Goal: Task Accomplishment & Management: Manage account settings

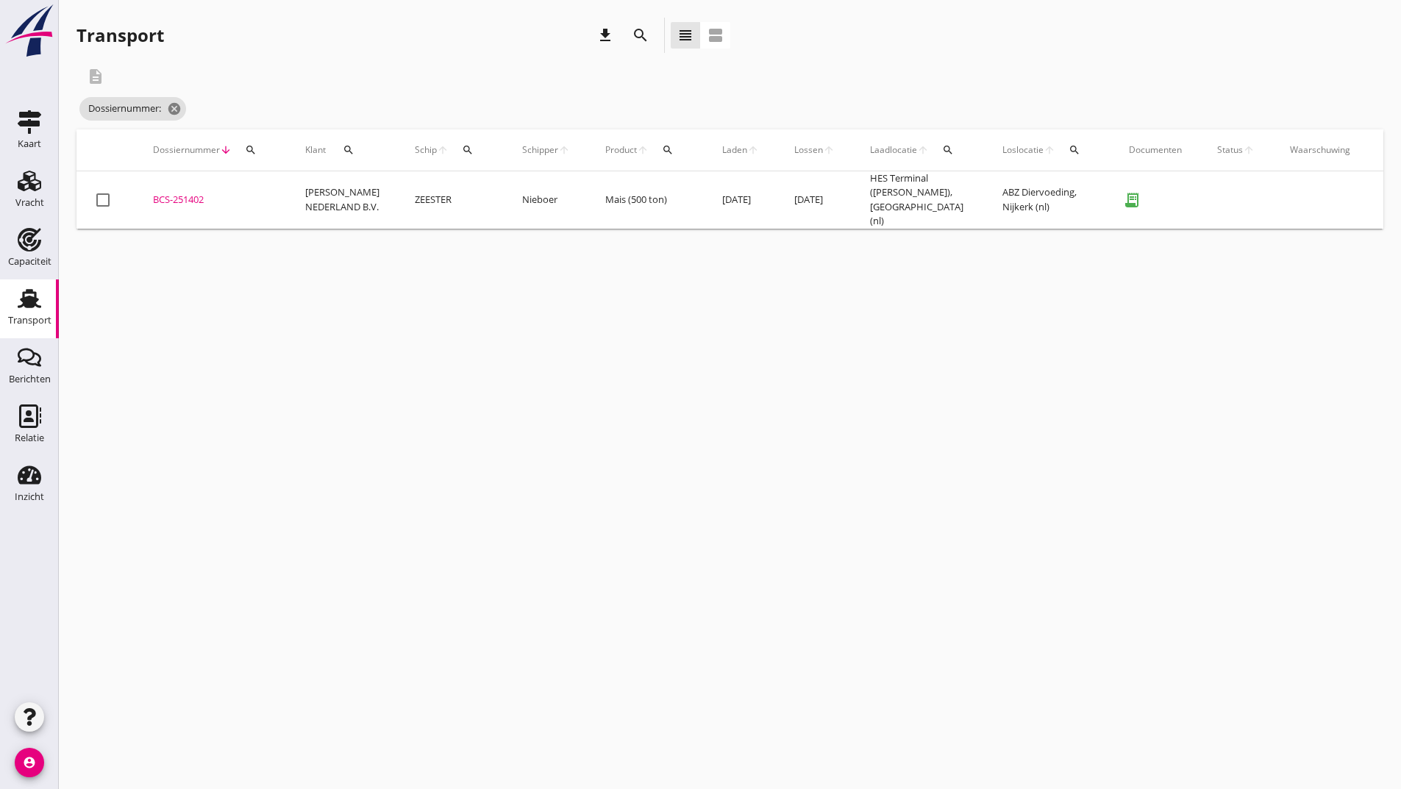
click at [638, 32] on icon "search" at bounding box center [641, 35] width 18 height 18
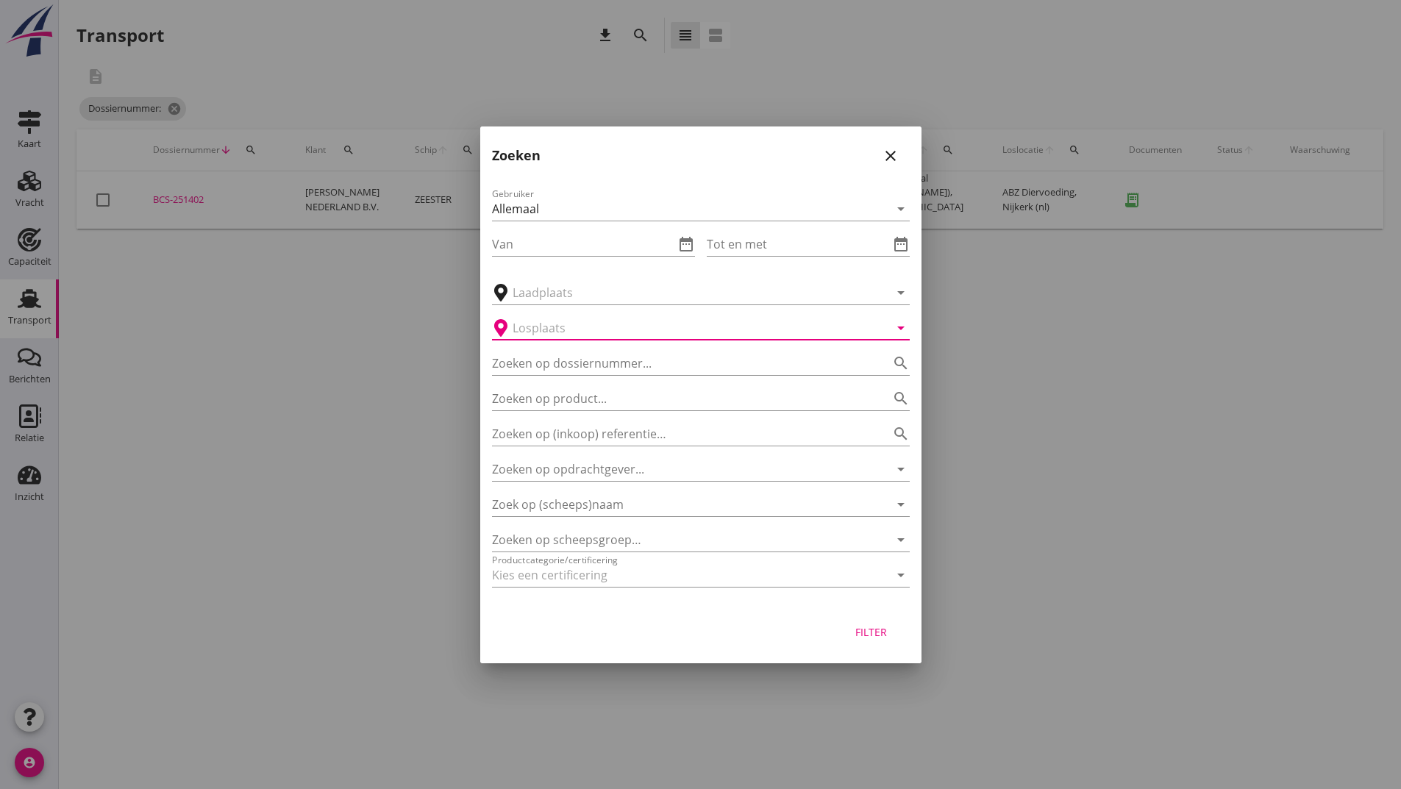
click at [596, 335] on input "text" at bounding box center [691, 328] width 356 height 24
click at [585, 366] on input "Zoeken op dossiernummer..." at bounding box center [680, 364] width 377 height 24
type input "251406"
click at [859, 636] on div "Filter" at bounding box center [871, 631] width 41 height 15
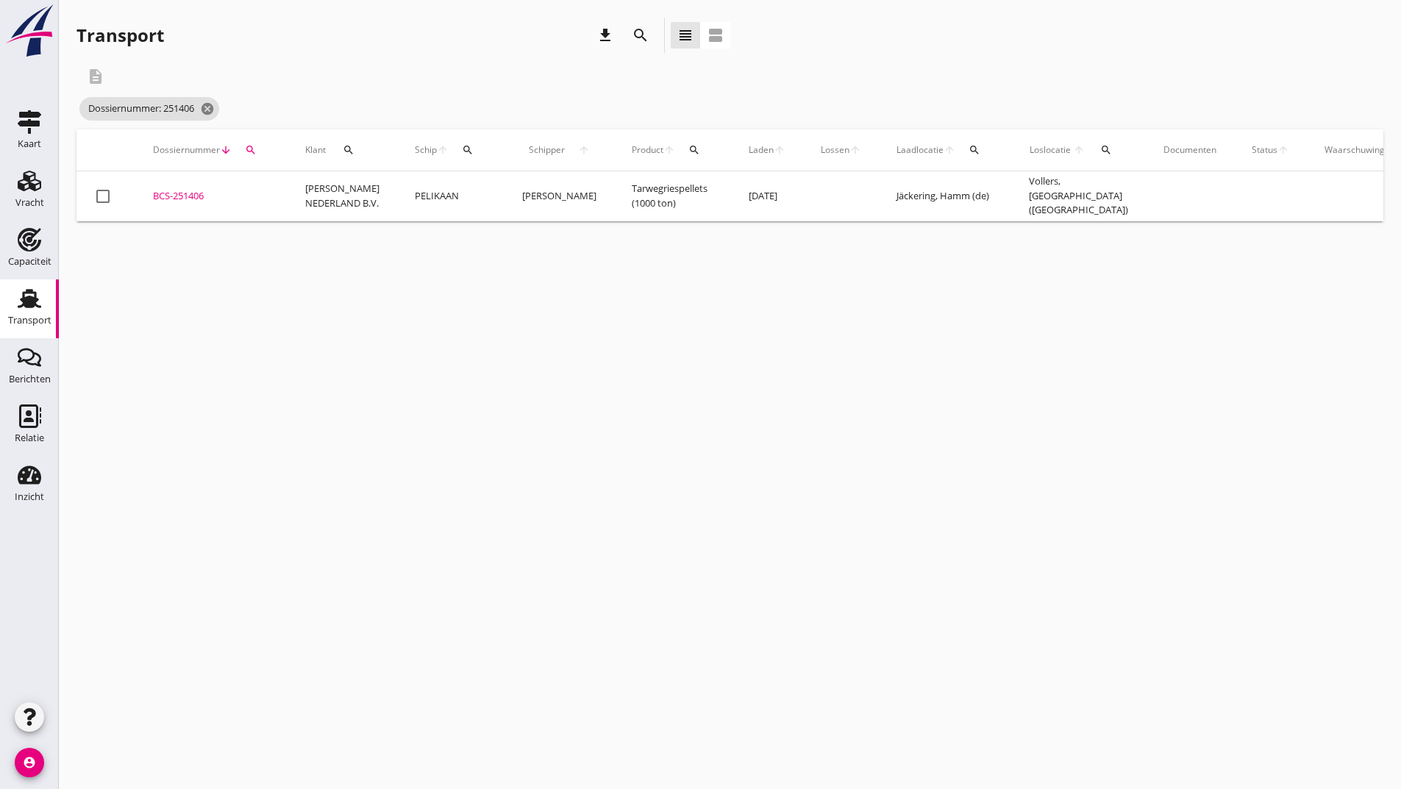
click at [191, 192] on div "BCS-251406" at bounding box center [211, 196] width 117 height 15
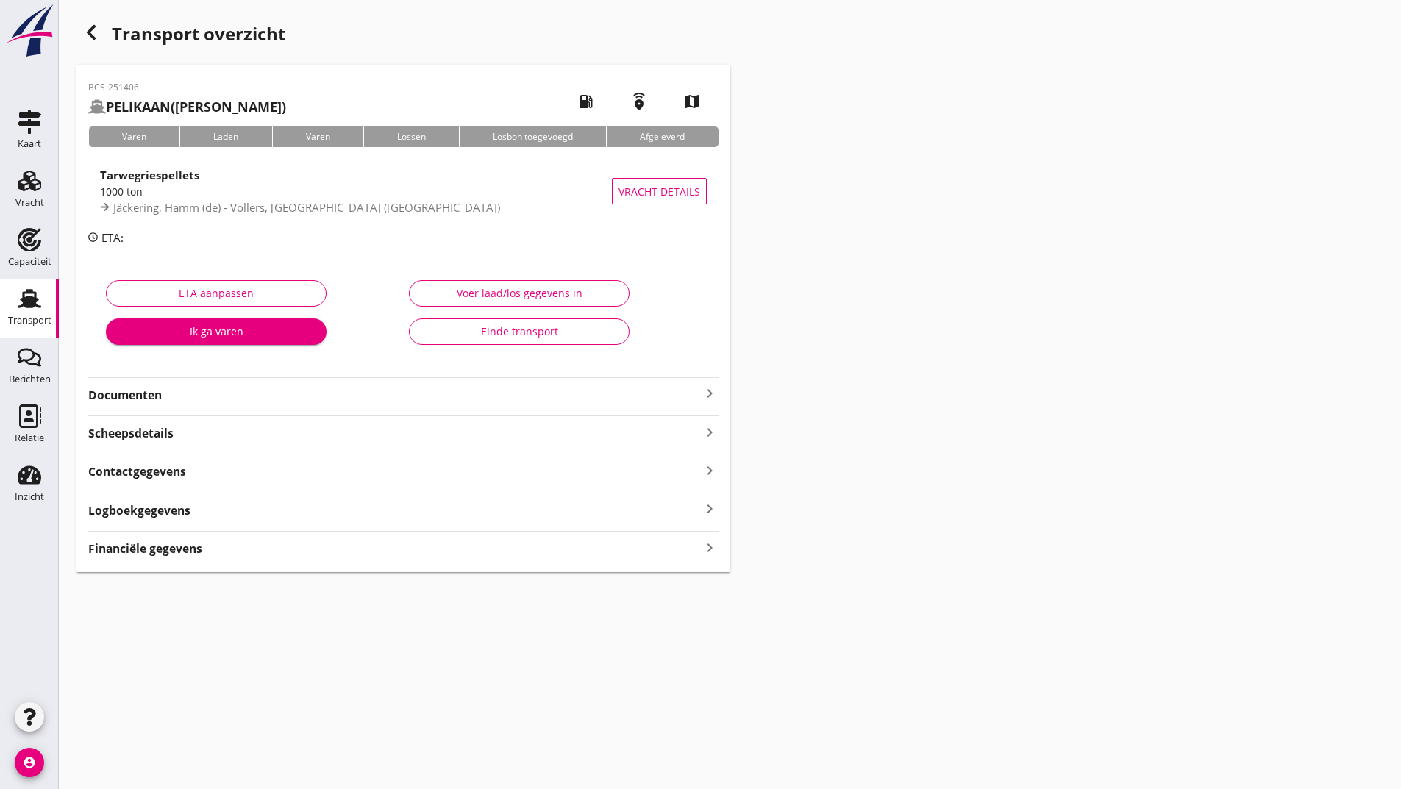
click at [152, 395] on strong "Documenten" at bounding box center [394, 395] width 613 height 17
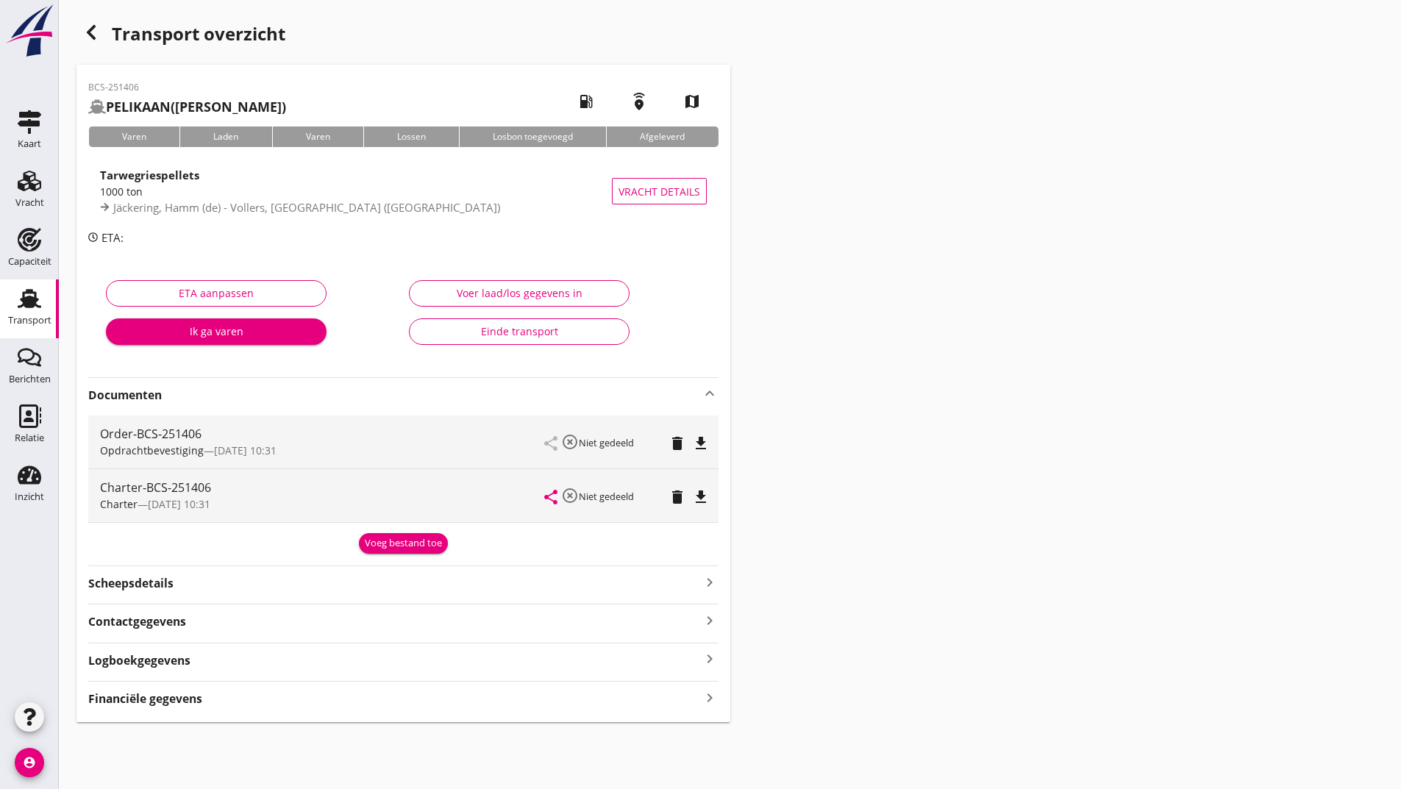
click at [383, 552] on button "Voeg bestand toe" at bounding box center [403, 543] width 89 height 21
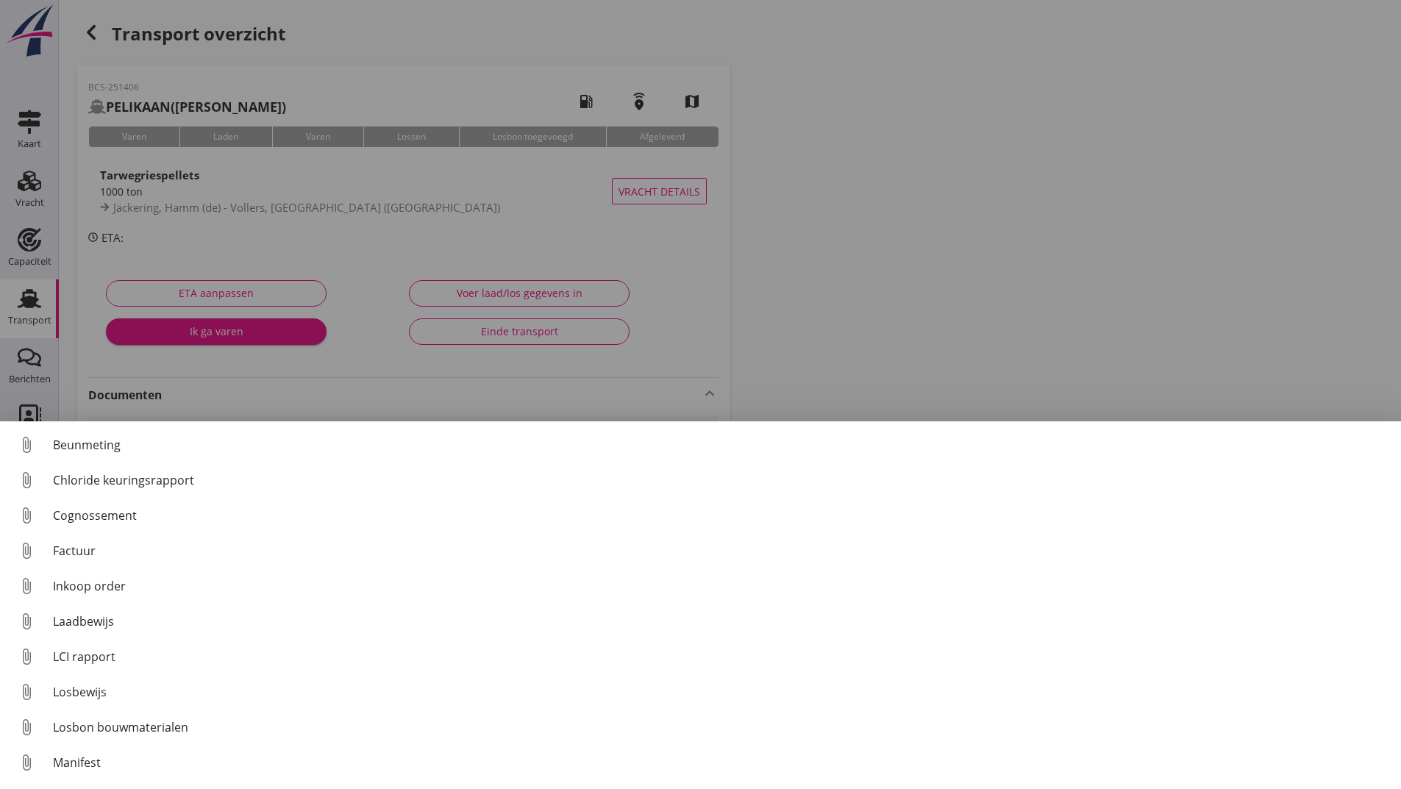
scroll to position [103, 0]
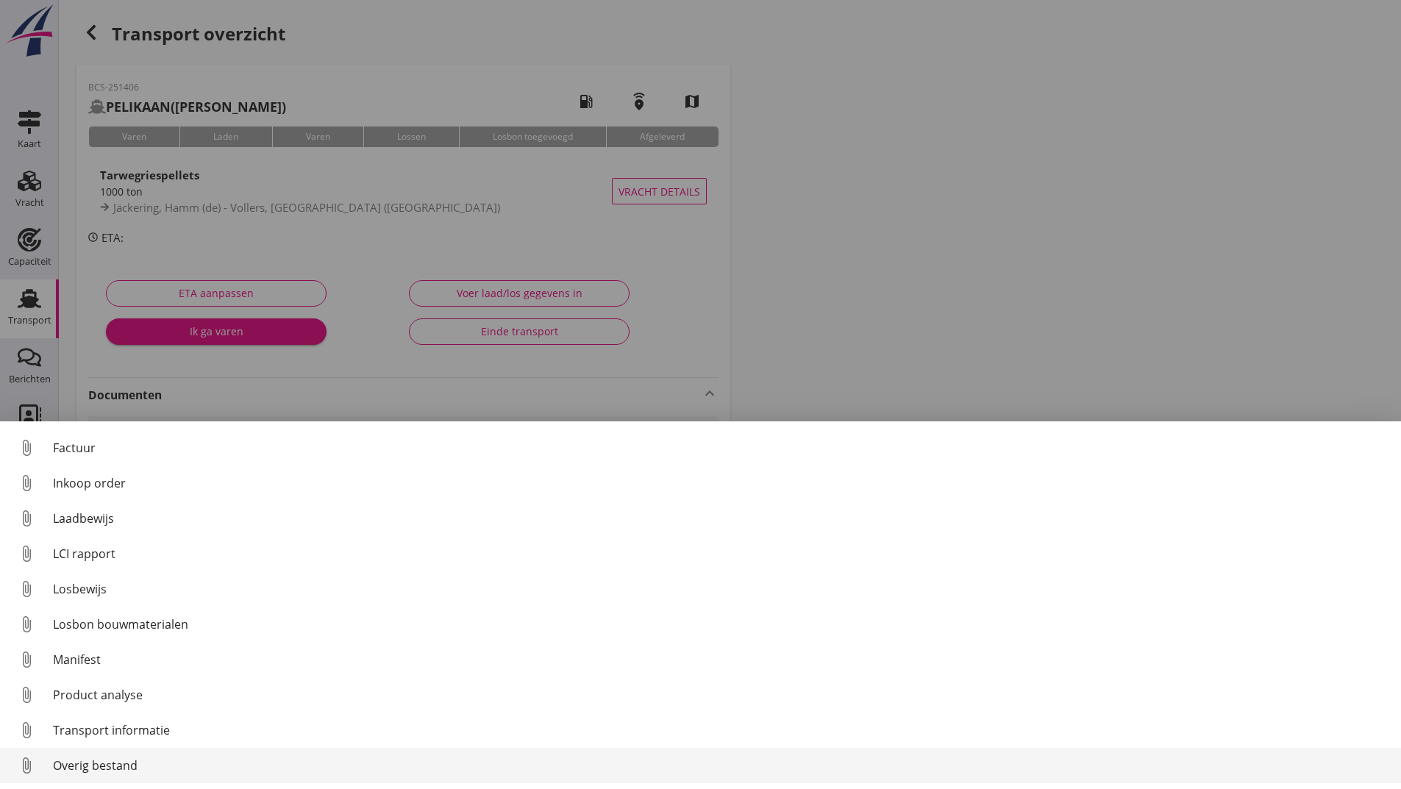
click at [99, 764] on div "Overig bestand" at bounding box center [721, 766] width 1336 height 18
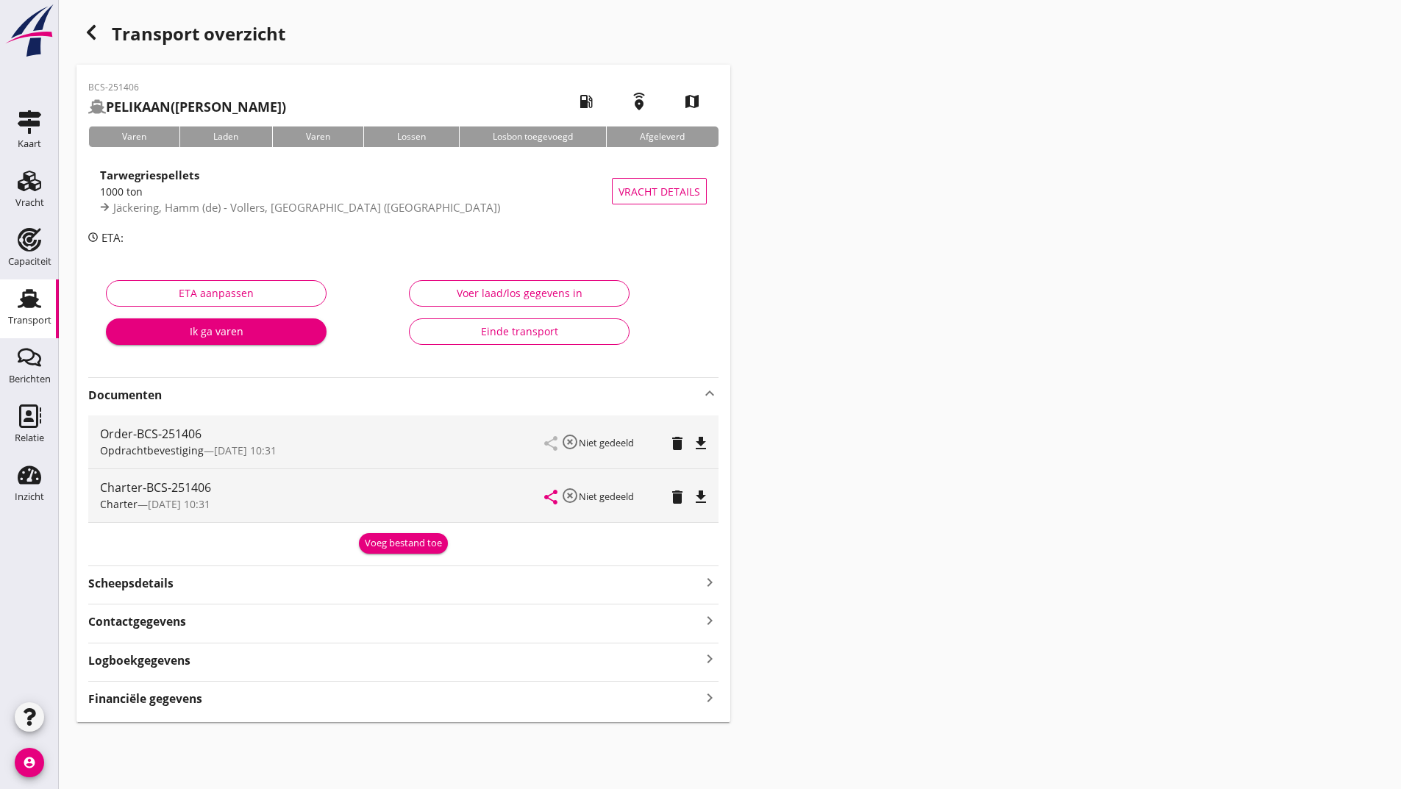
click at [383, 545] on div "Voeg bestand toe" at bounding box center [403, 543] width 77 height 15
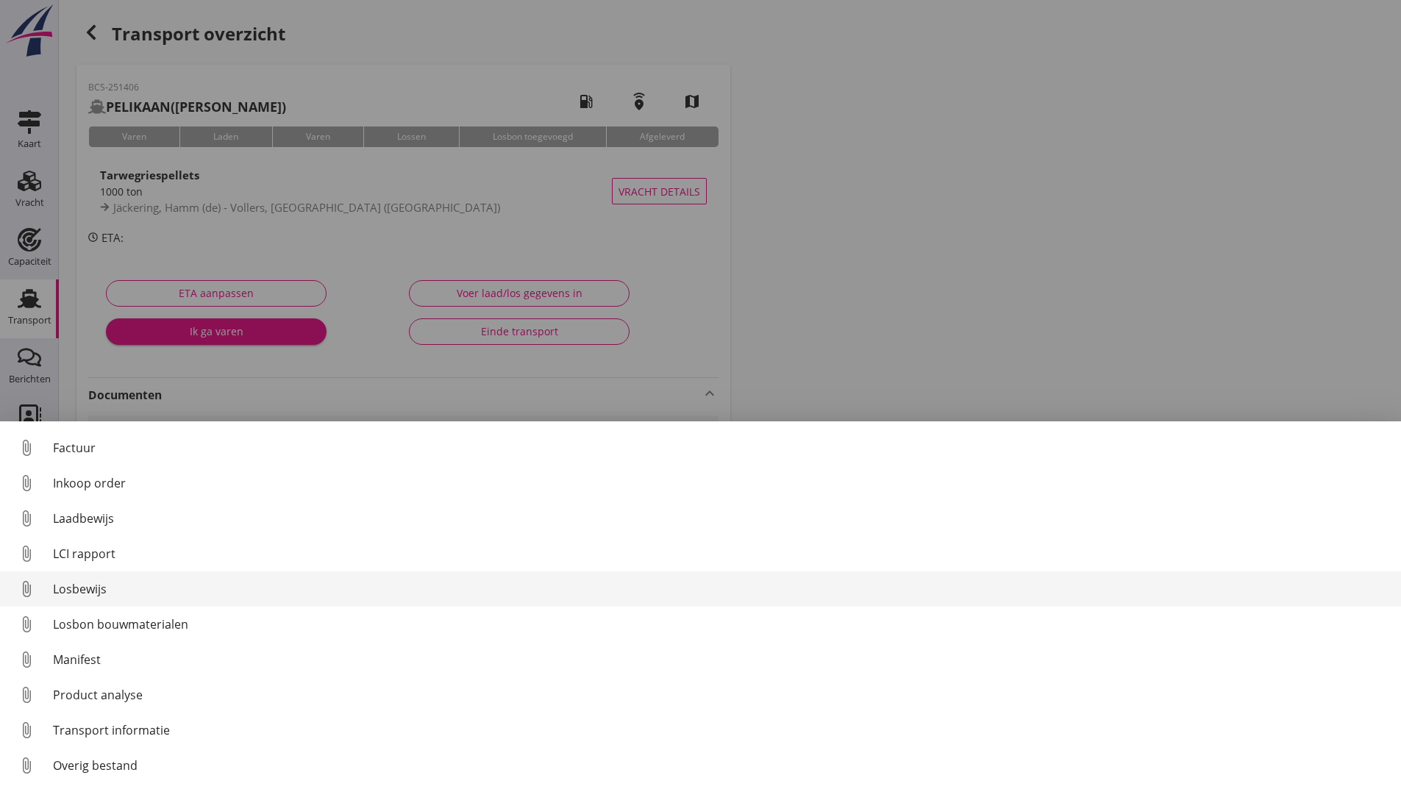
click at [96, 587] on div "Losbewijs" at bounding box center [721, 589] width 1336 height 18
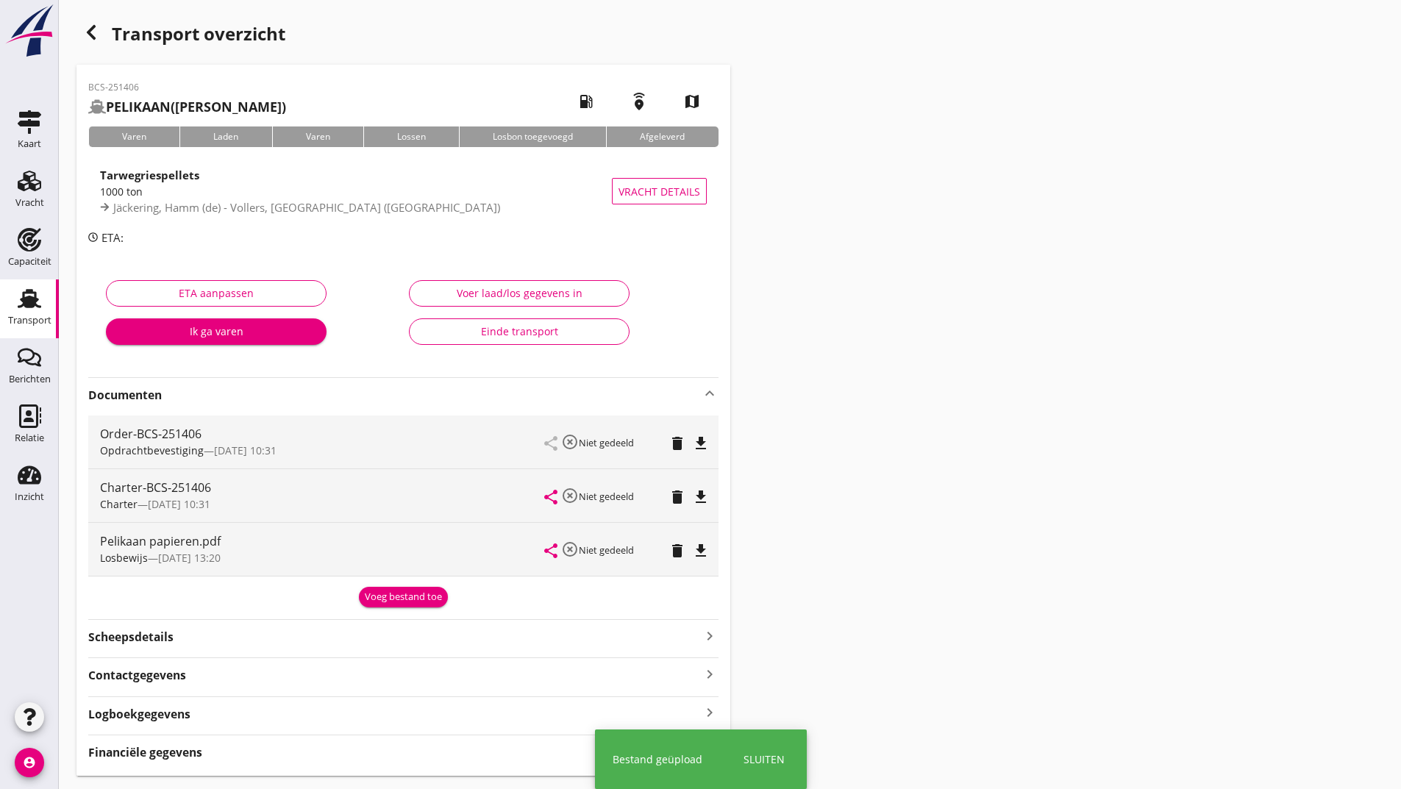
click at [385, 596] on div "Voeg bestand toe" at bounding box center [403, 597] width 77 height 15
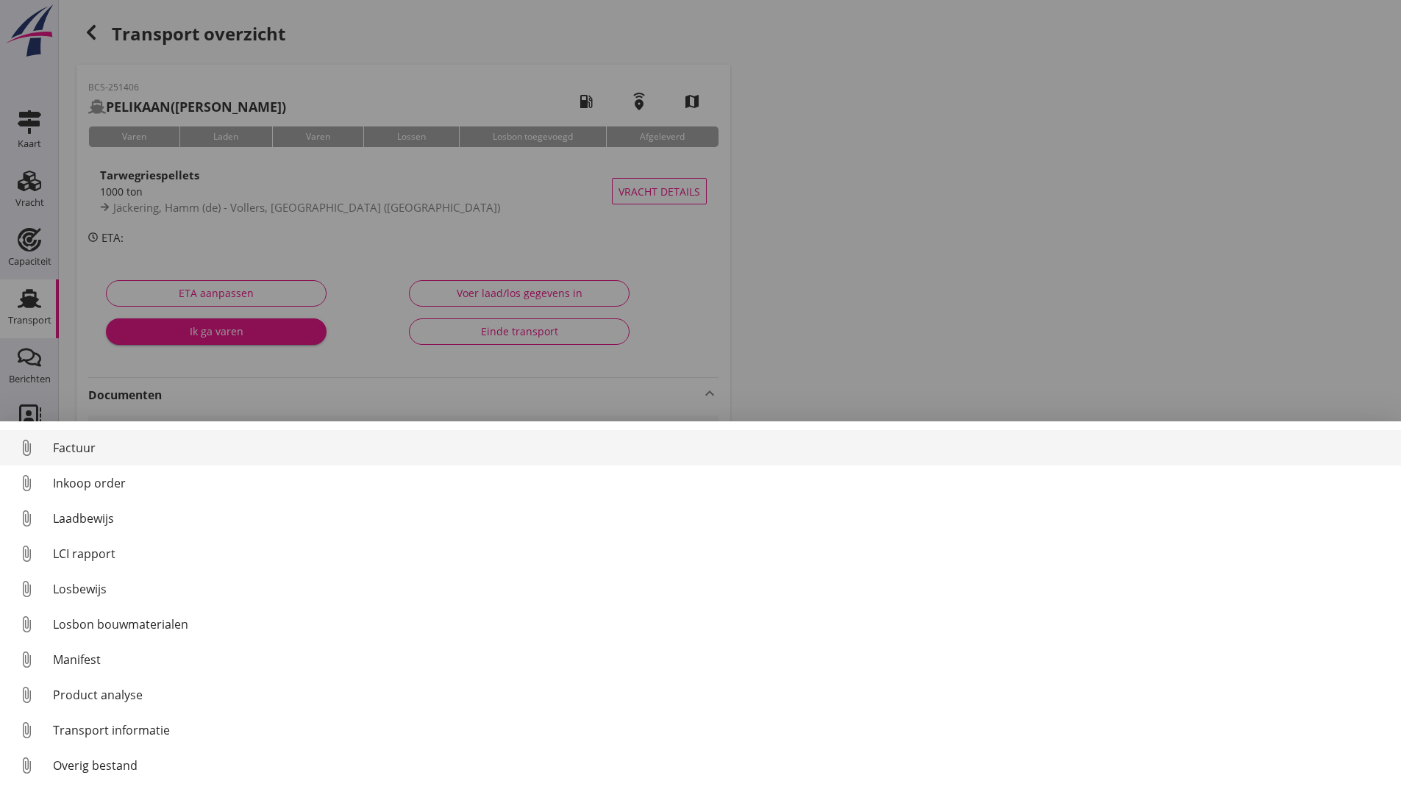
click at [78, 446] on div "Factuur" at bounding box center [721, 448] width 1336 height 18
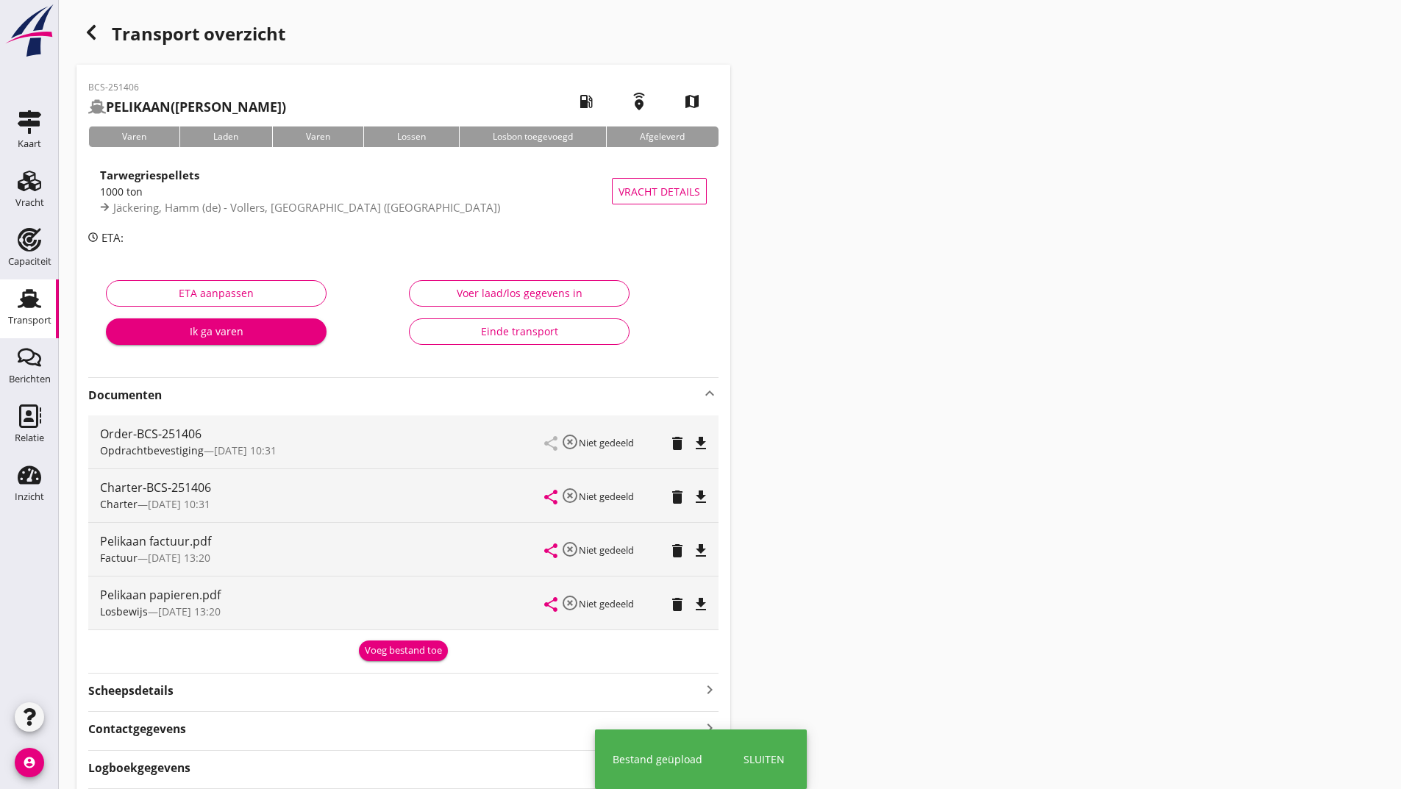
click at [391, 651] on div "Voeg bestand toe" at bounding box center [403, 651] width 77 height 15
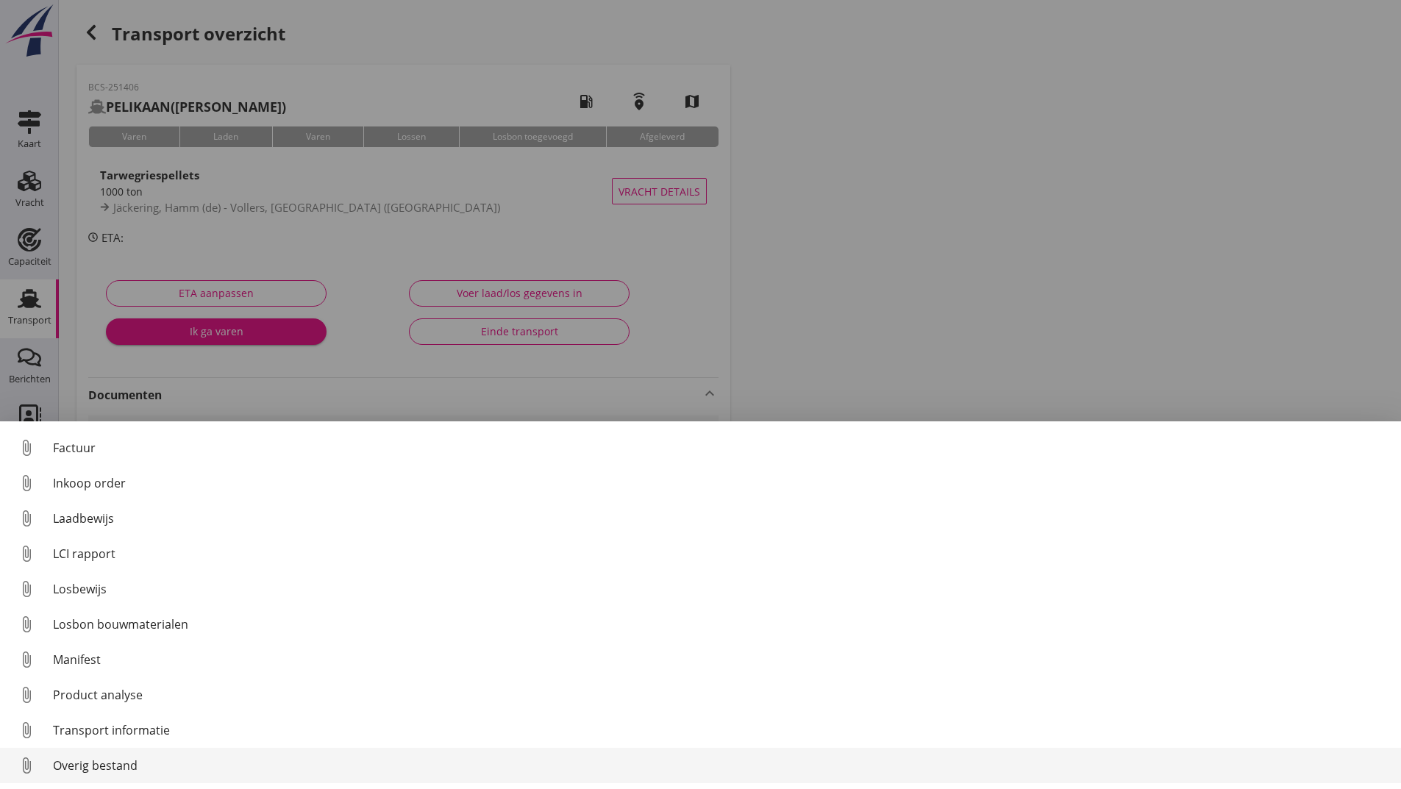
click at [128, 759] on div "Overig bestand" at bounding box center [721, 766] width 1336 height 18
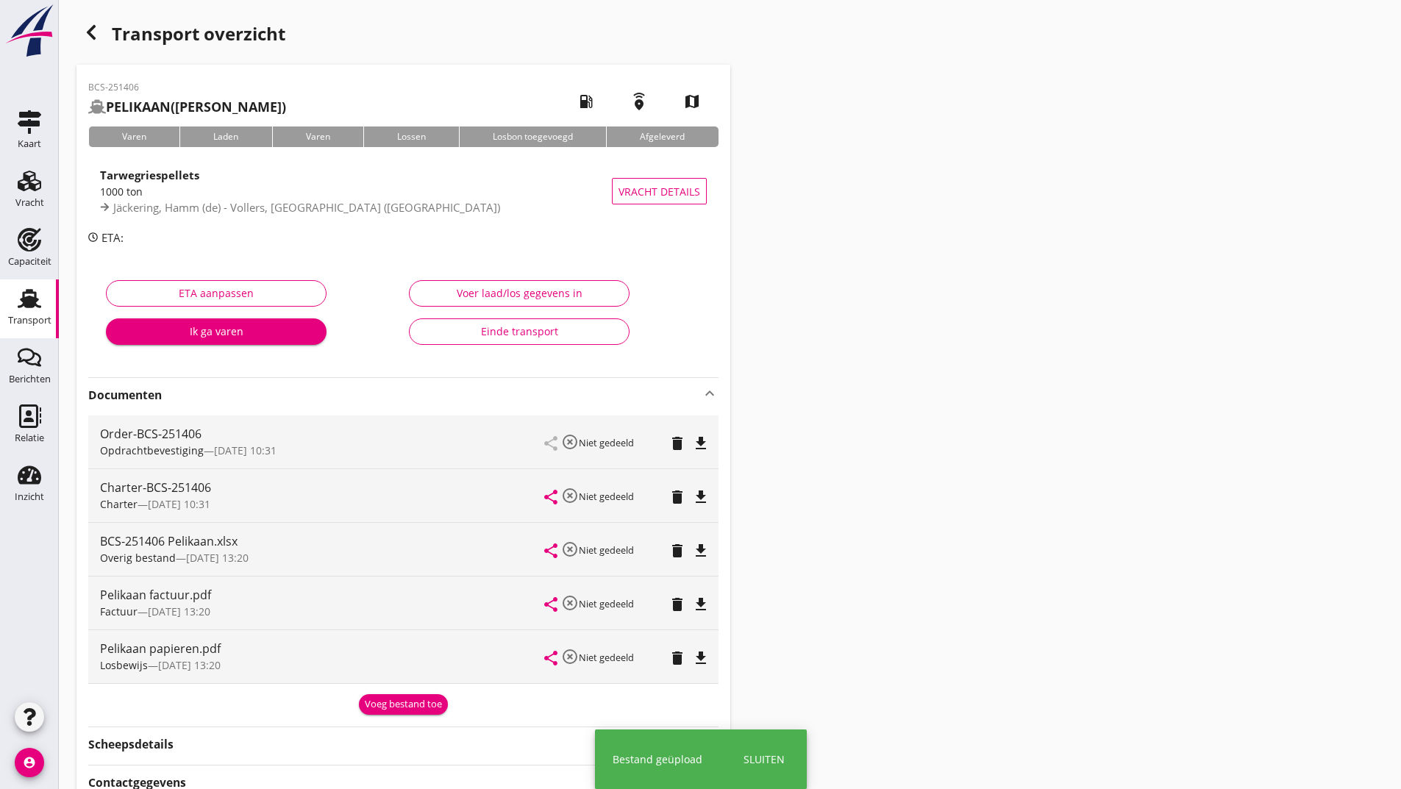
click at [378, 703] on div "Voeg bestand toe" at bounding box center [403, 704] width 77 height 15
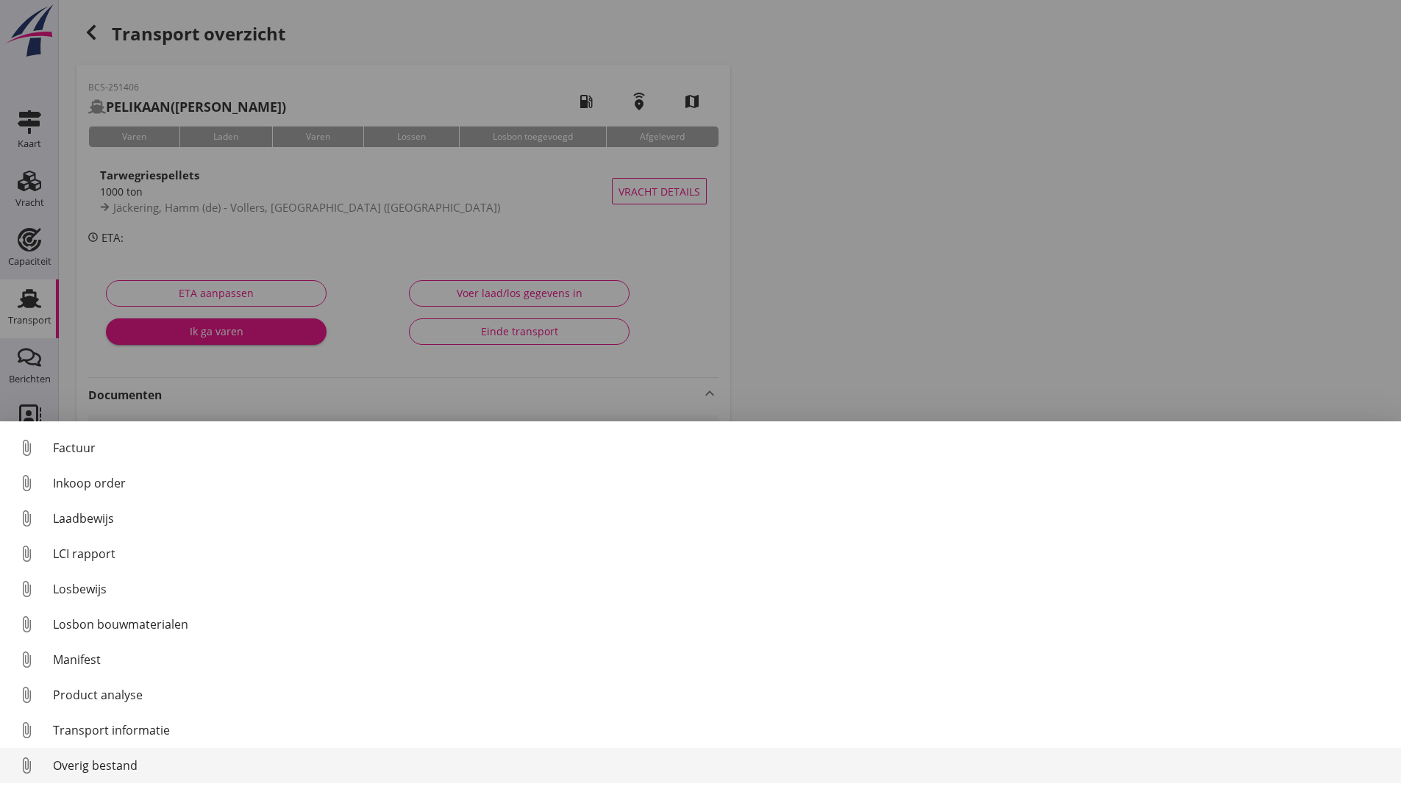
click at [104, 758] on div "Overig bestand" at bounding box center [721, 766] width 1336 height 18
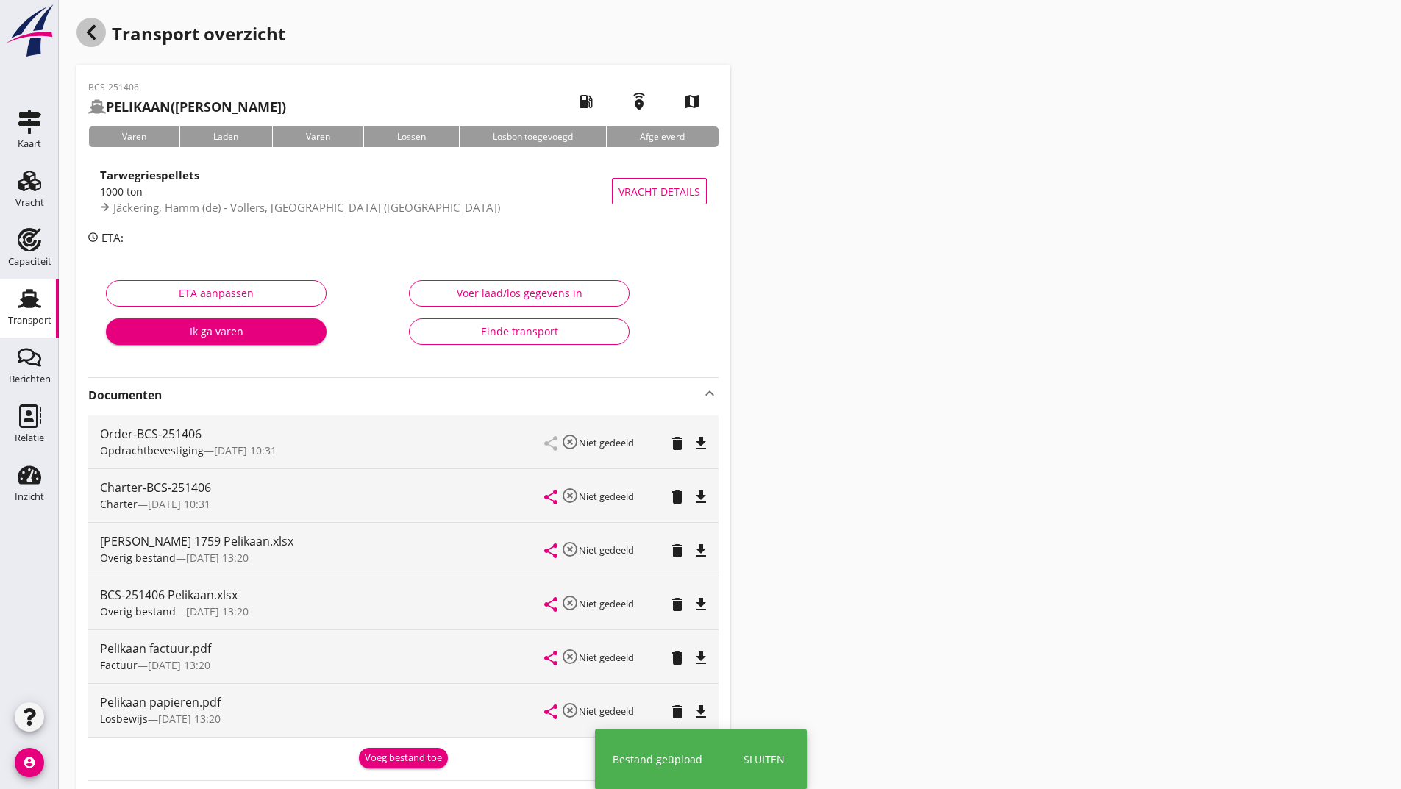
drag, startPoint x: 96, startPoint y: 32, endPoint x: 103, endPoint y: 35, distance: 7.9
click at [100, 33] on div "button" at bounding box center [90, 32] width 29 height 29
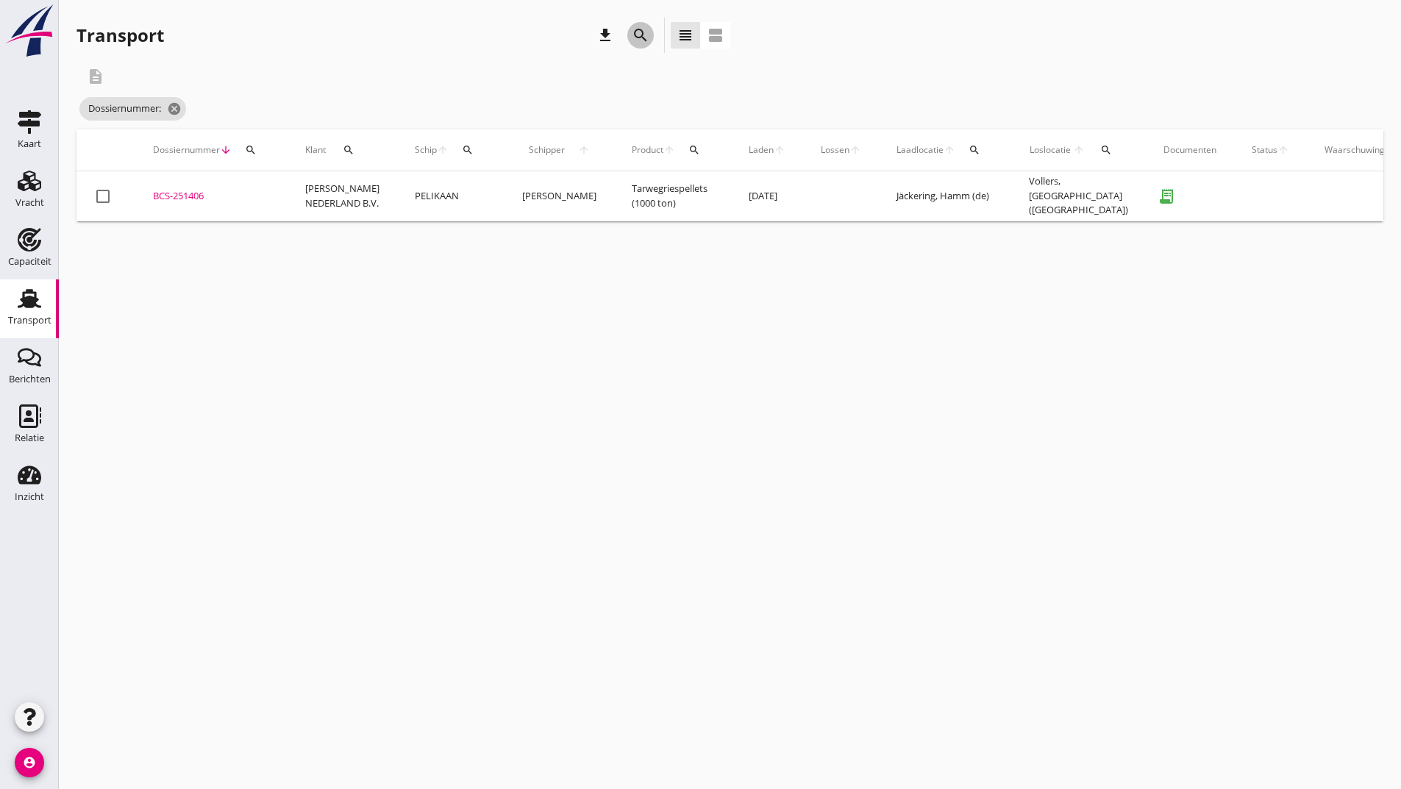
drag, startPoint x: 639, startPoint y: 26, endPoint x: 636, endPoint y: 35, distance: 9.3
click at [638, 31] on icon "search" at bounding box center [641, 35] width 18 height 18
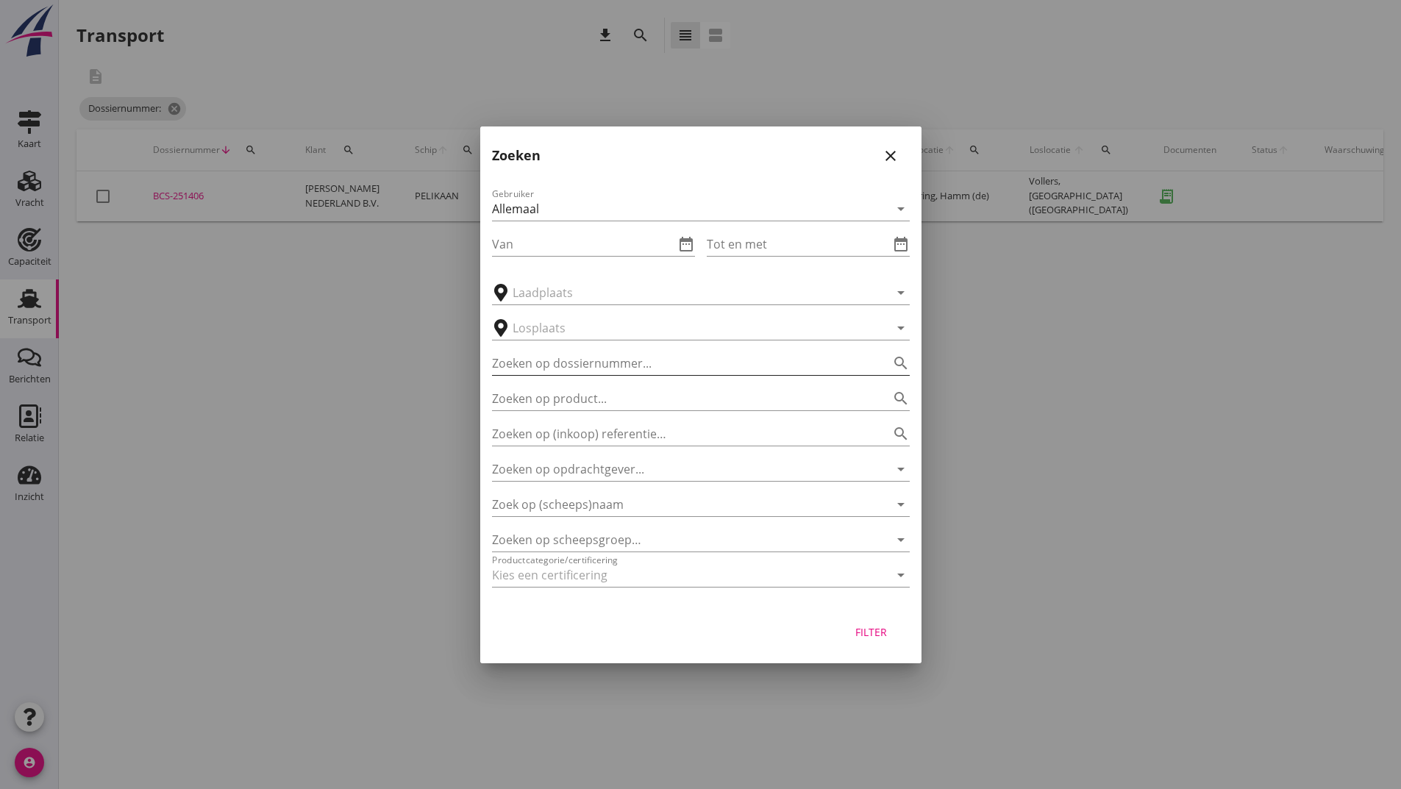
click at [532, 367] on input "Zoeken op dossiernummer..." at bounding box center [680, 364] width 377 height 24
type input "251421"
click at [865, 638] on div "Filter" at bounding box center [871, 631] width 41 height 15
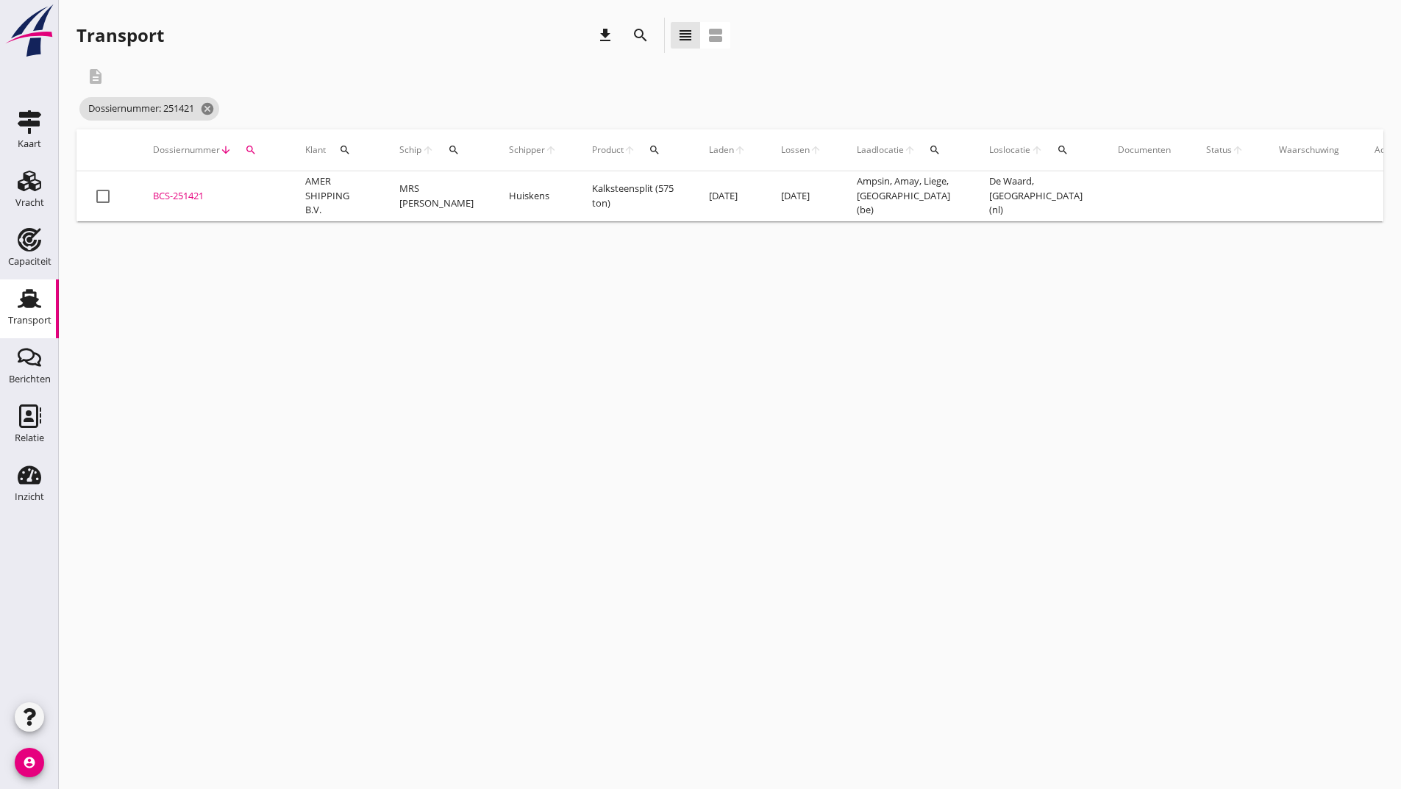
click at [179, 195] on div "BCS-251421" at bounding box center [211, 196] width 117 height 15
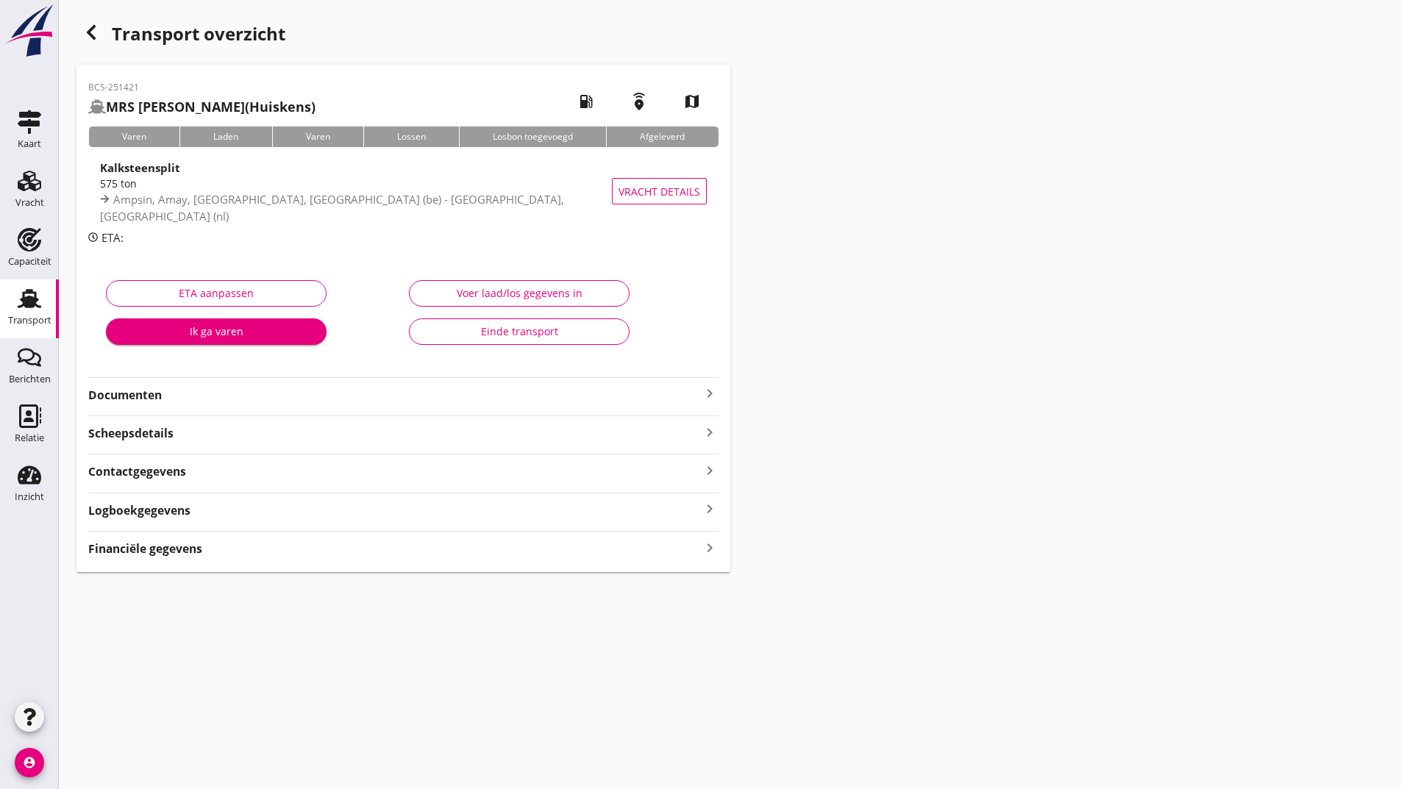
click at [153, 400] on strong "Documenten" at bounding box center [394, 395] width 613 height 17
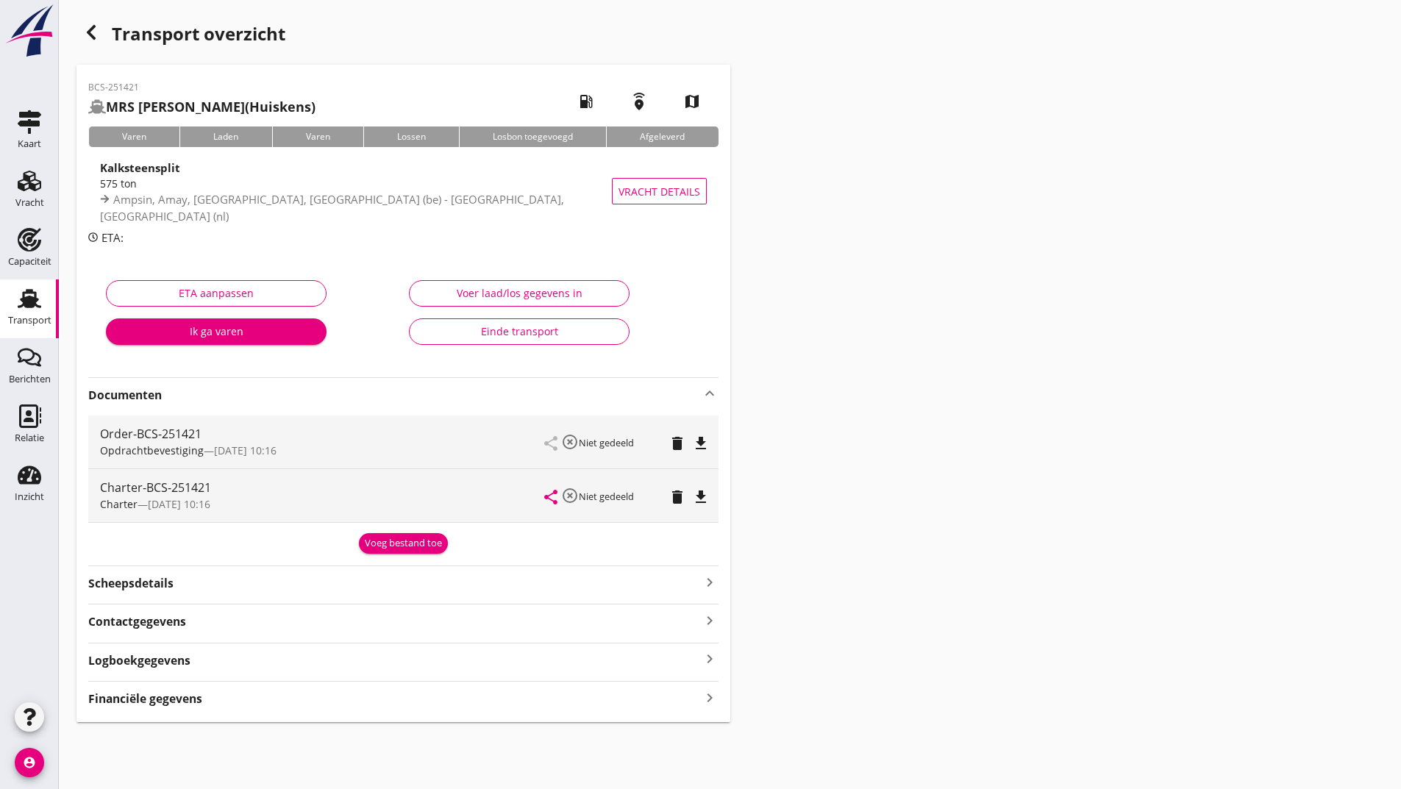
click at [377, 545] on div "Voeg bestand toe" at bounding box center [403, 543] width 77 height 15
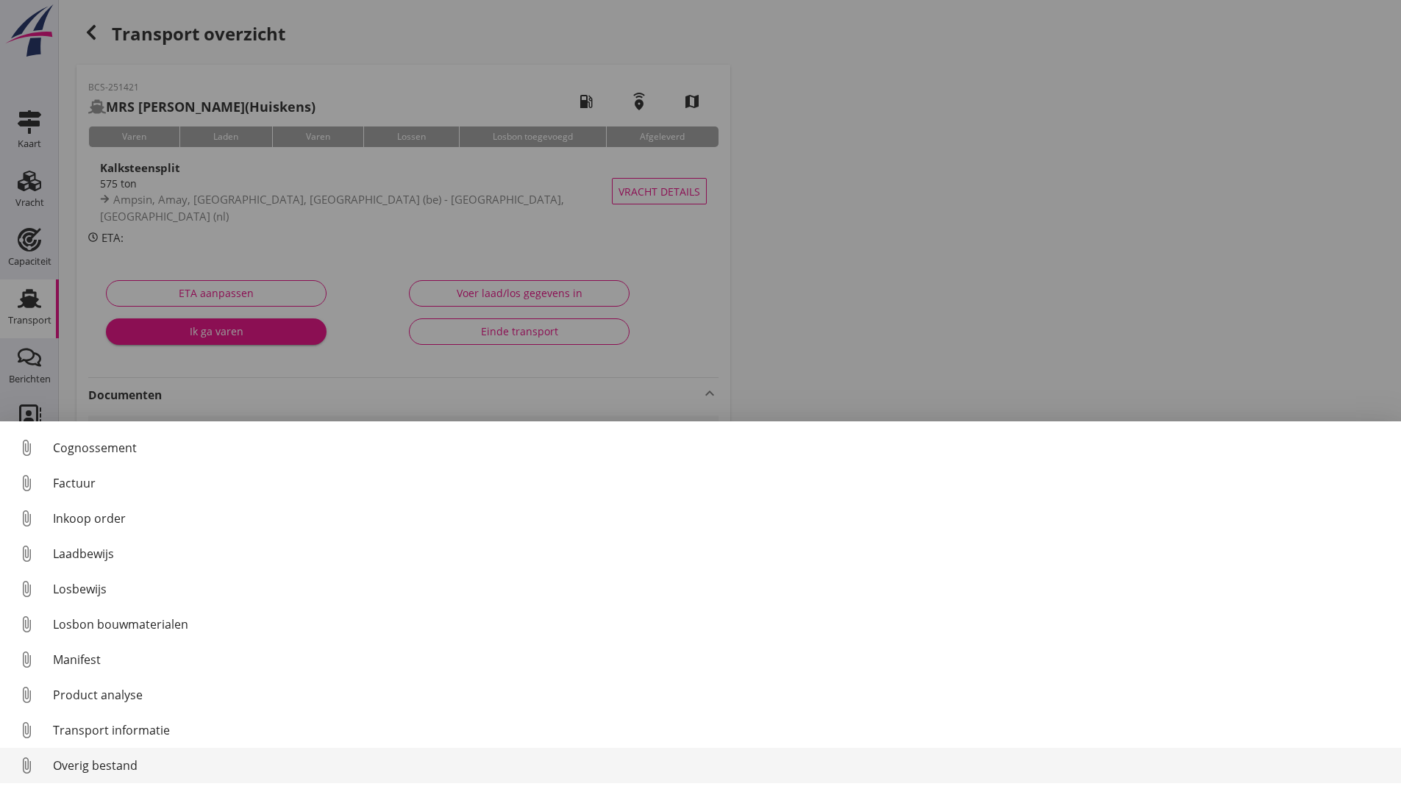
scroll to position [68, 0]
drag, startPoint x: 104, startPoint y: 764, endPoint x: 115, endPoint y: 758, distance: 12.9
click at [115, 758] on div "Overig bestand" at bounding box center [721, 766] width 1336 height 18
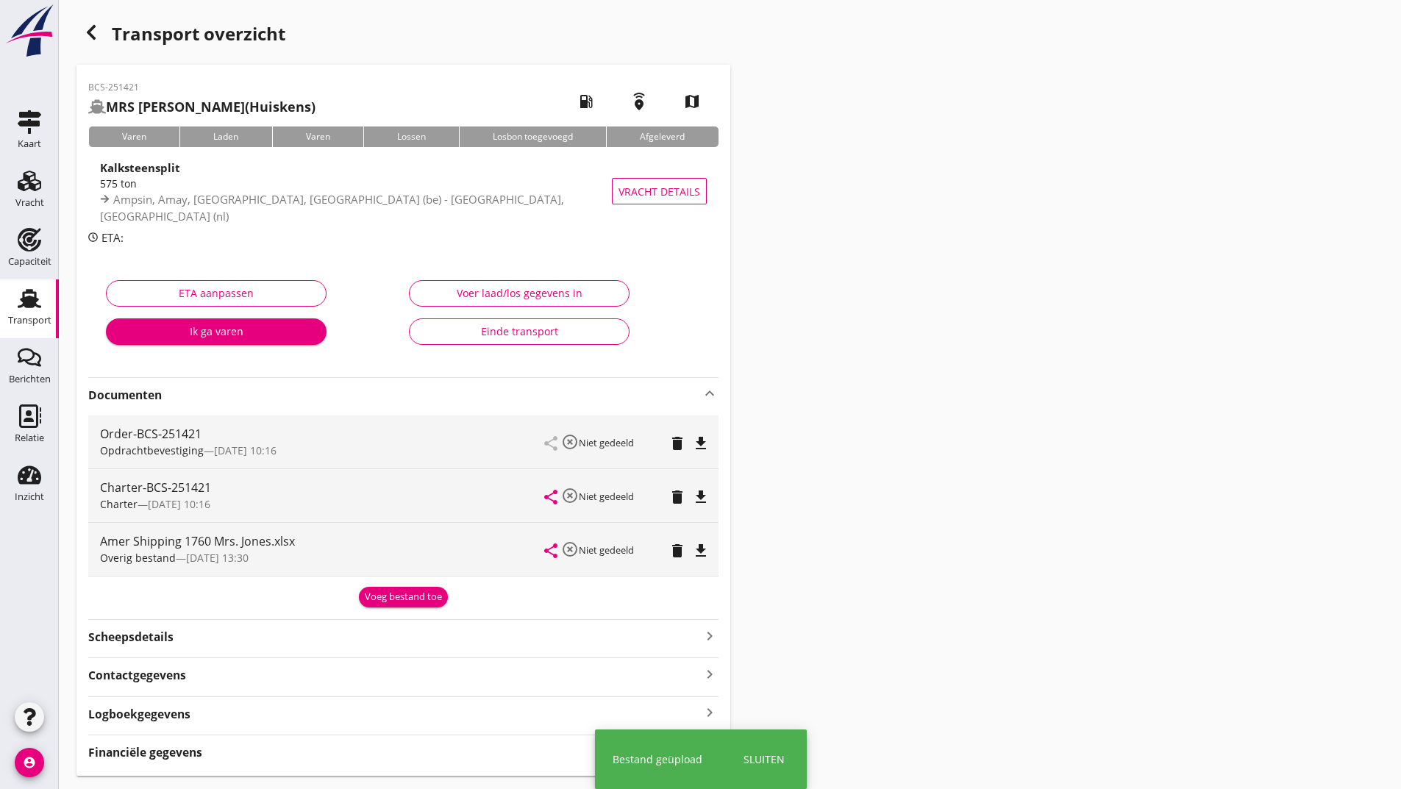
drag, startPoint x: 380, startPoint y: 594, endPoint x: 374, endPoint y: 602, distance: 9.4
click at [378, 599] on div "Voeg bestand toe" at bounding box center [403, 597] width 77 height 15
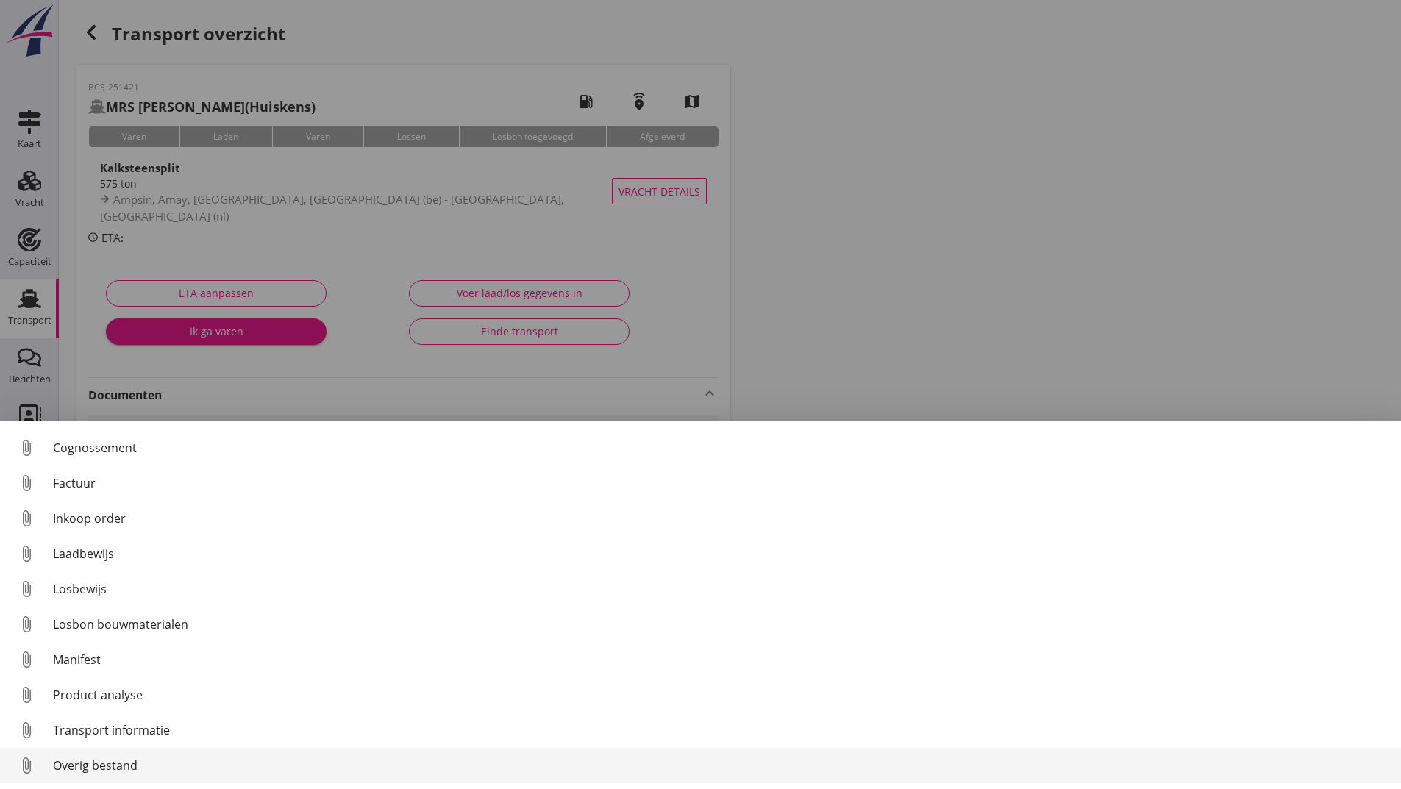
click at [126, 771] on div "Overig bestand" at bounding box center [721, 766] width 1336 height 18
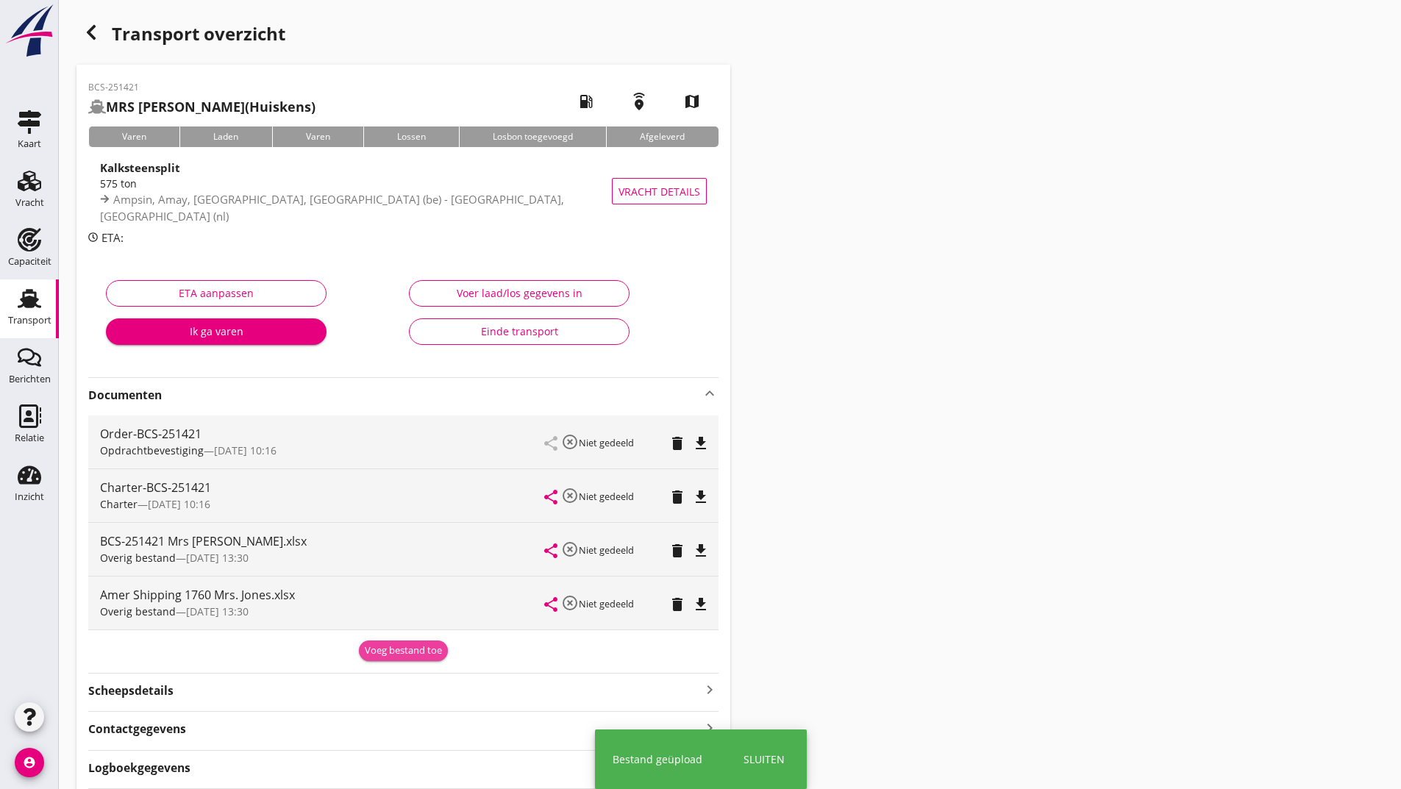
click at [389, 652] on div "Voeg bestand toe" at bounding box center [403, 651] width 77 height 15
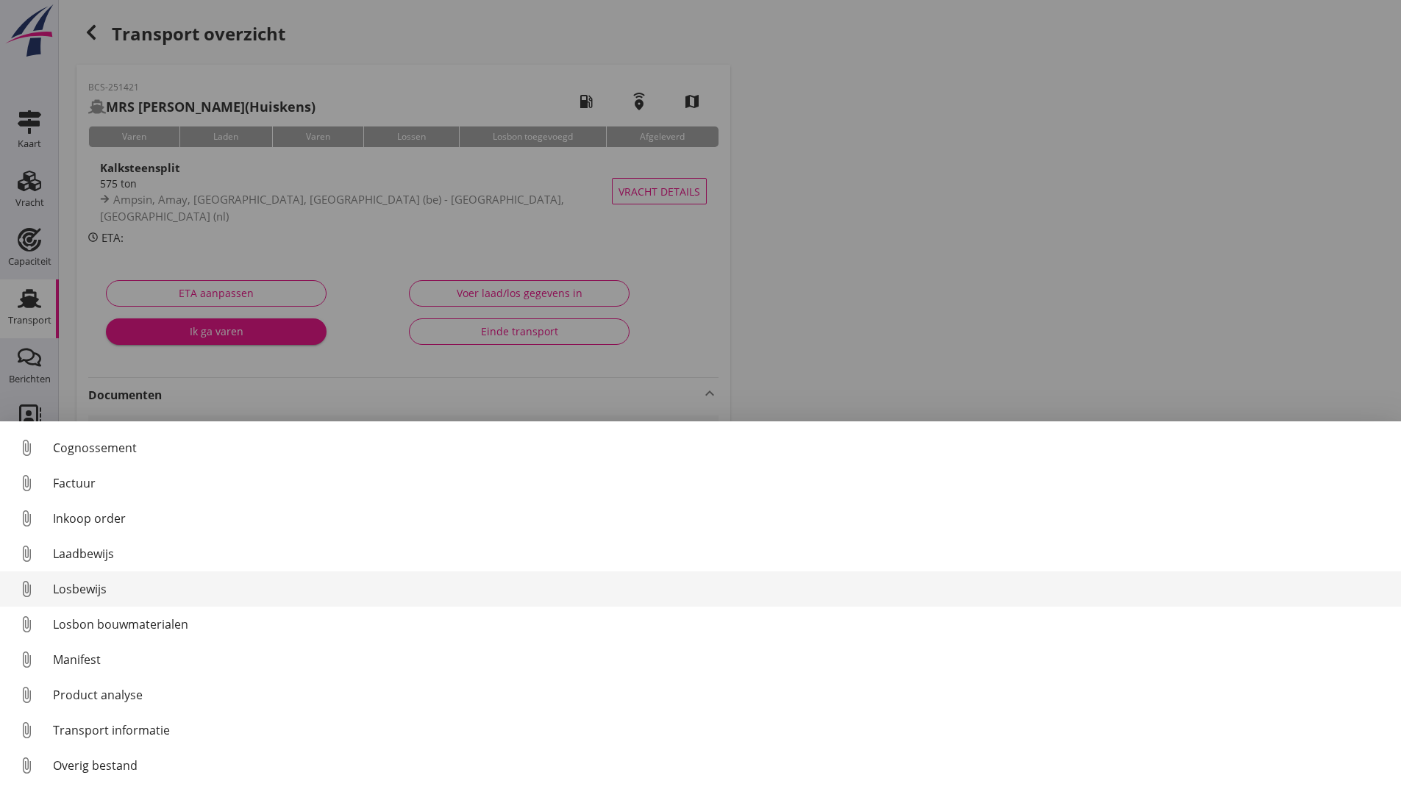
click at [96, 591] on div "Losbewijs" at bounding box center [721, 589] width 1336 height 18
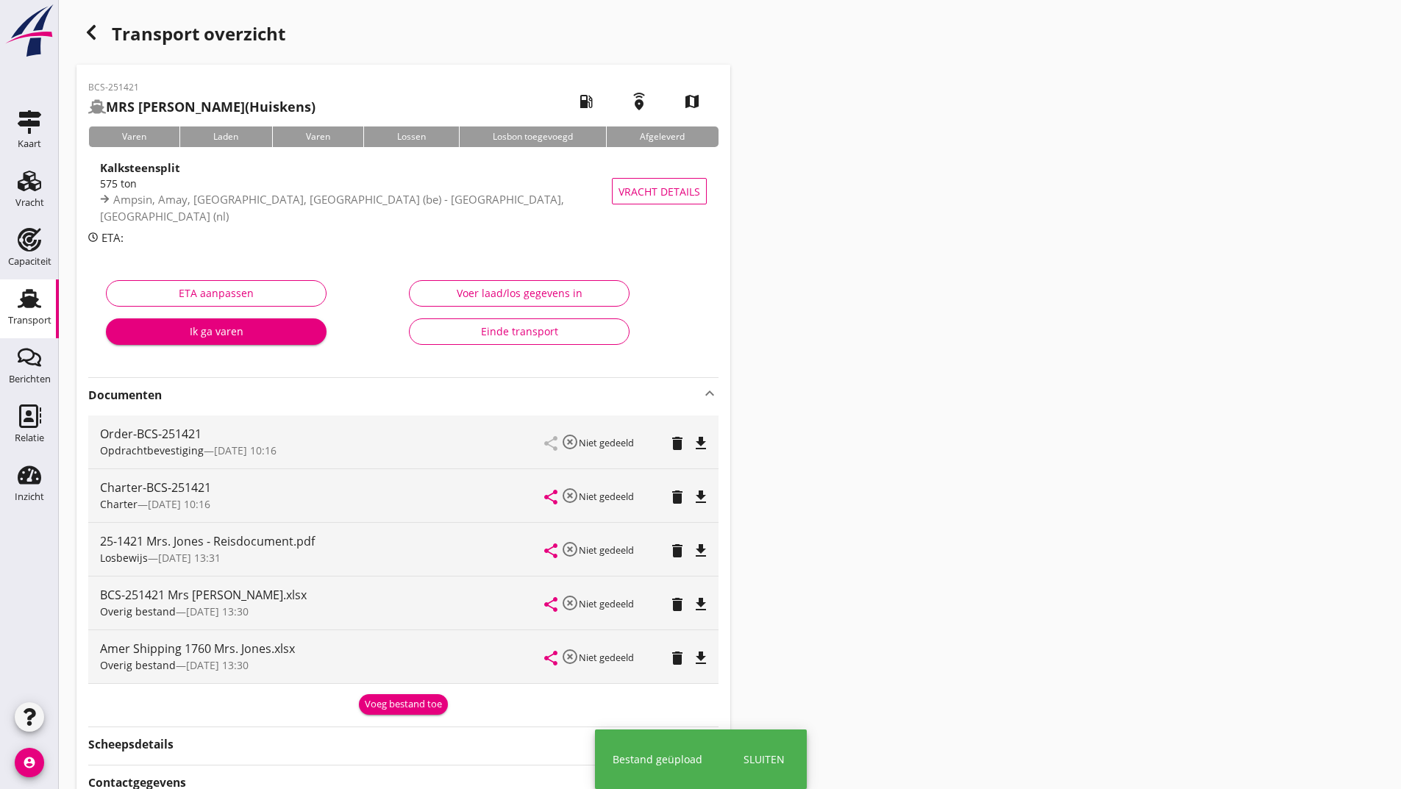
click at [381, 700] on div "Voeg bestand toe" at bounding box center [403, 704] width 77 height 15
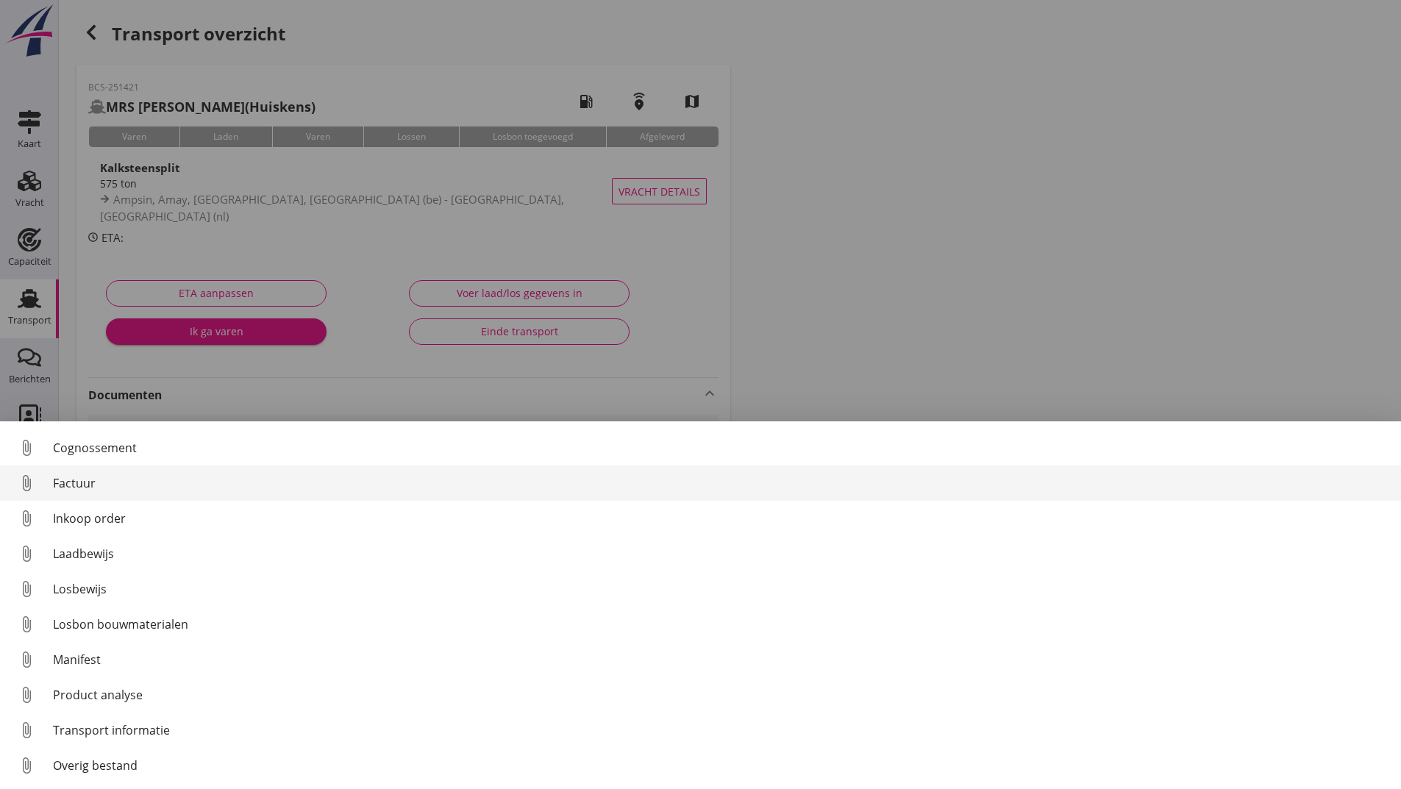
click at [80, 485] on div "Factuur" at bounding box center [721, 483] width 1336 height 18
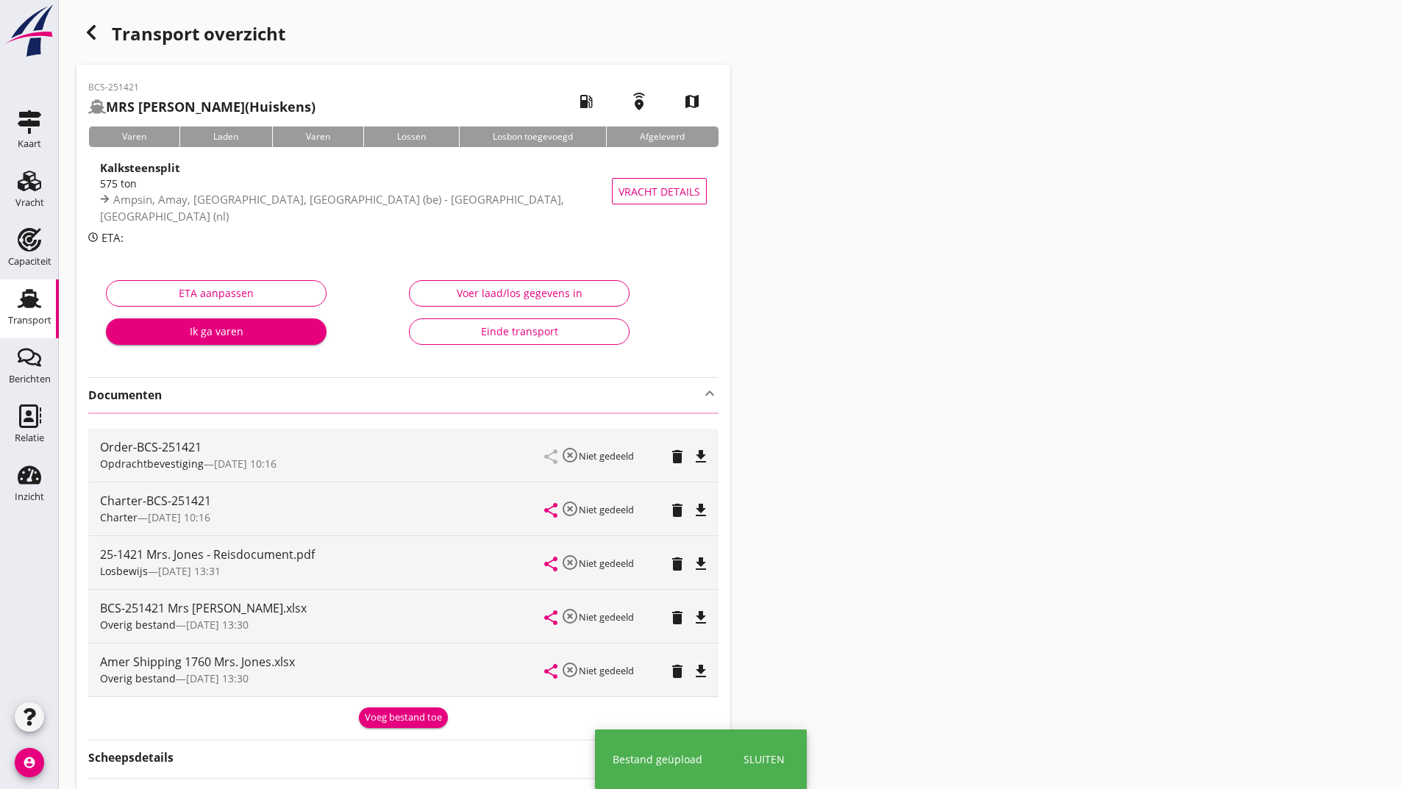
click at [96, 32] on icon "button" at bounding box center [91, 33] width 18 height 18
